Goal: Information Seeking & Learning: Learn about a topic

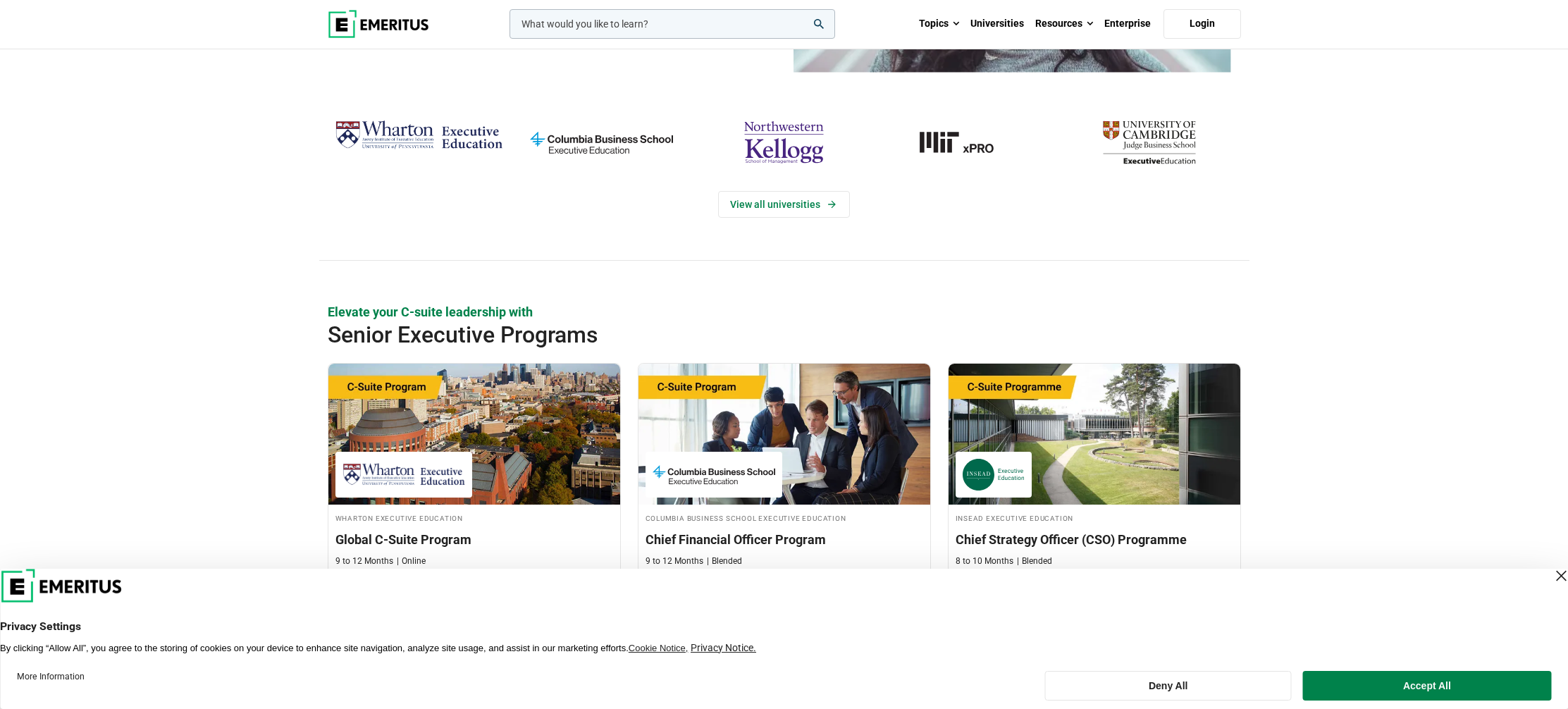
click at [804, 152] on img "northwestern-kellogg" at bounding box center [784, 143] width 169 height 55
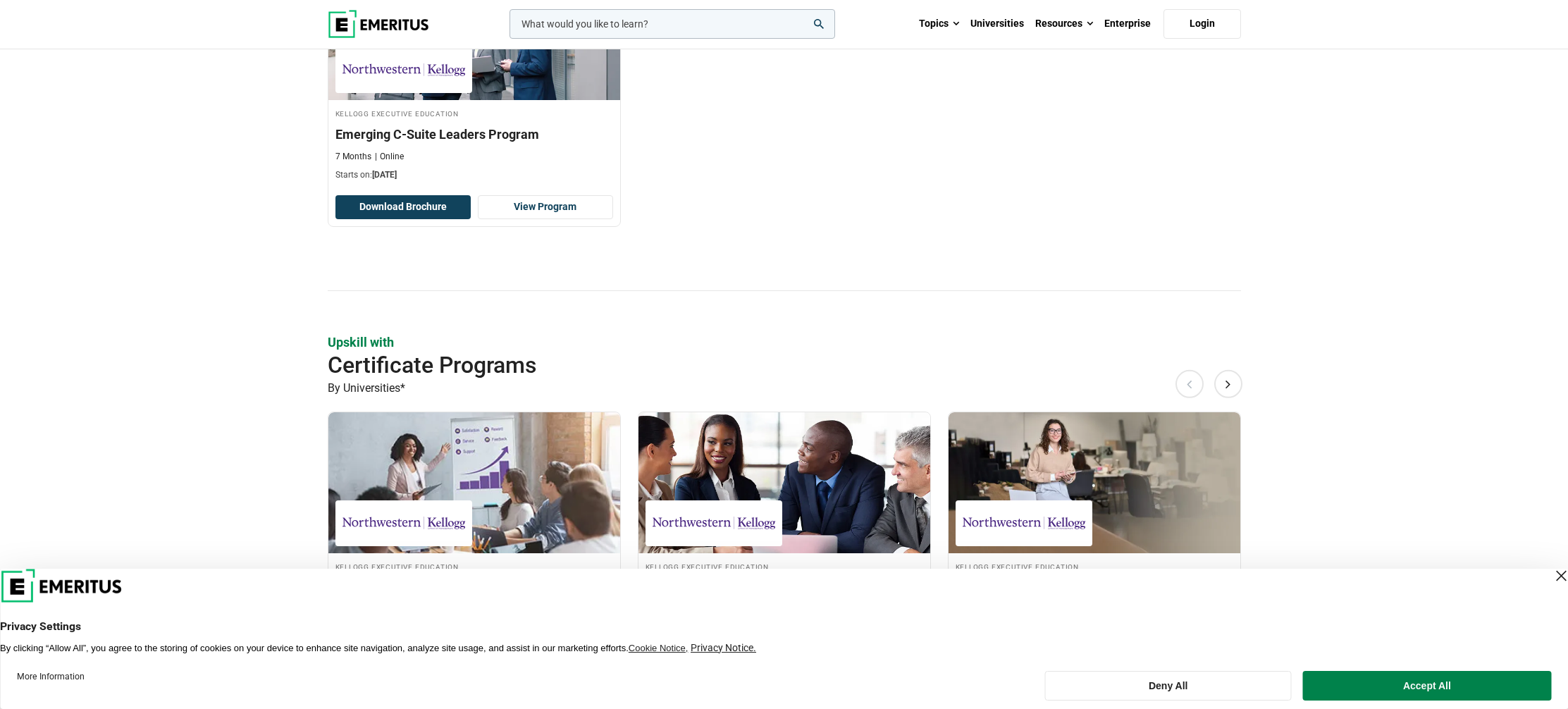
scroll to position [1336, 0]
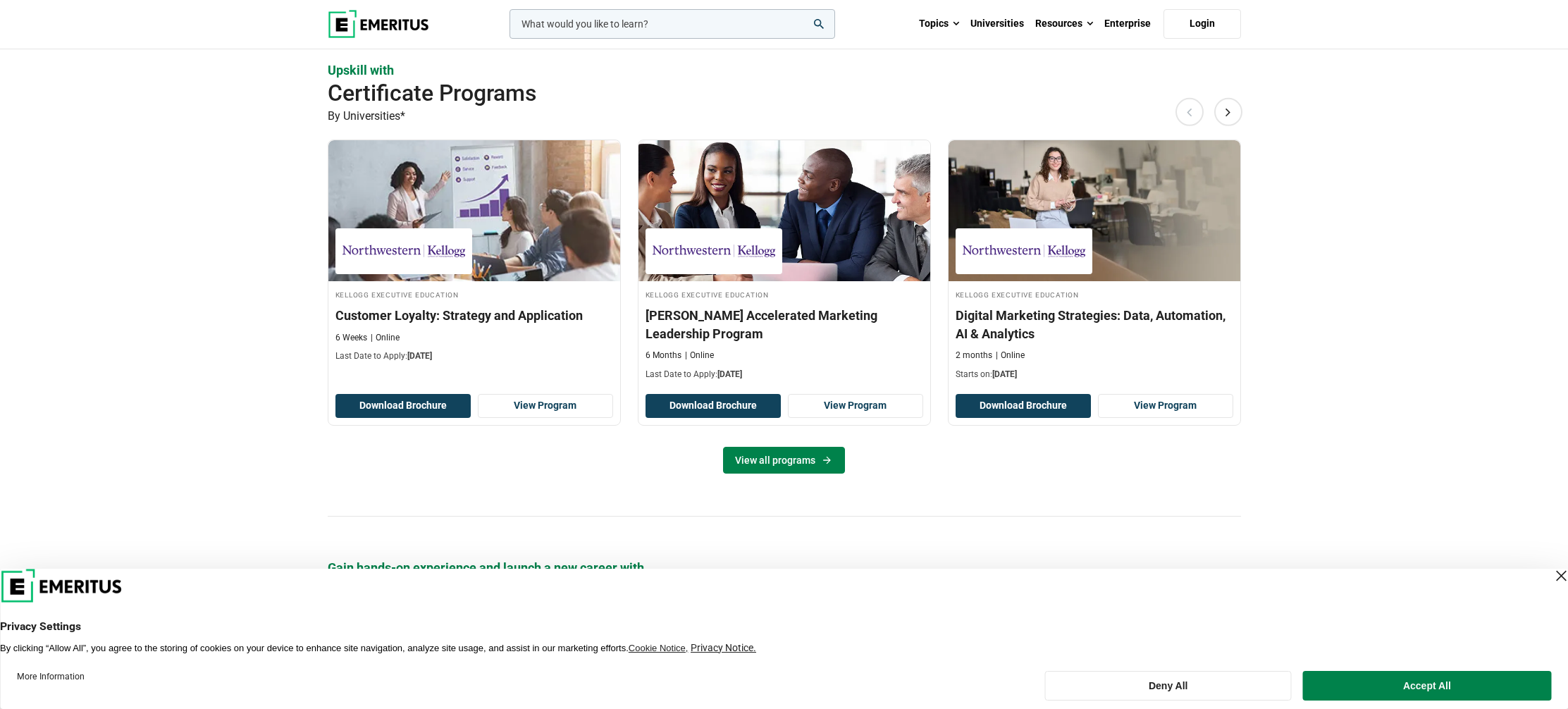
click at [791, 458] on link "View all programs" at bounding box center [784, 460] width 122 height 27
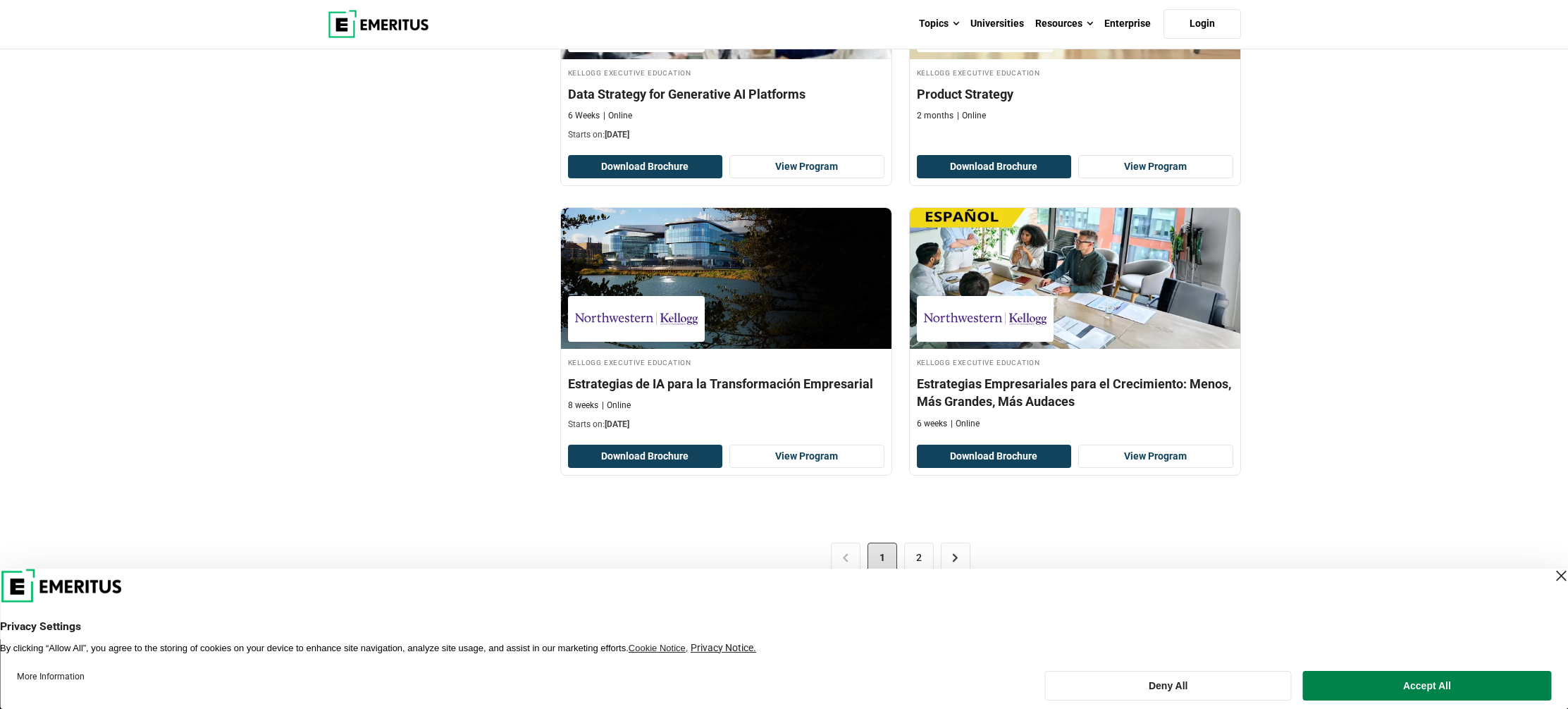
scroll to position [2756, 0]
